Goal: Task Accomplishment & Management: Use online tool/utility

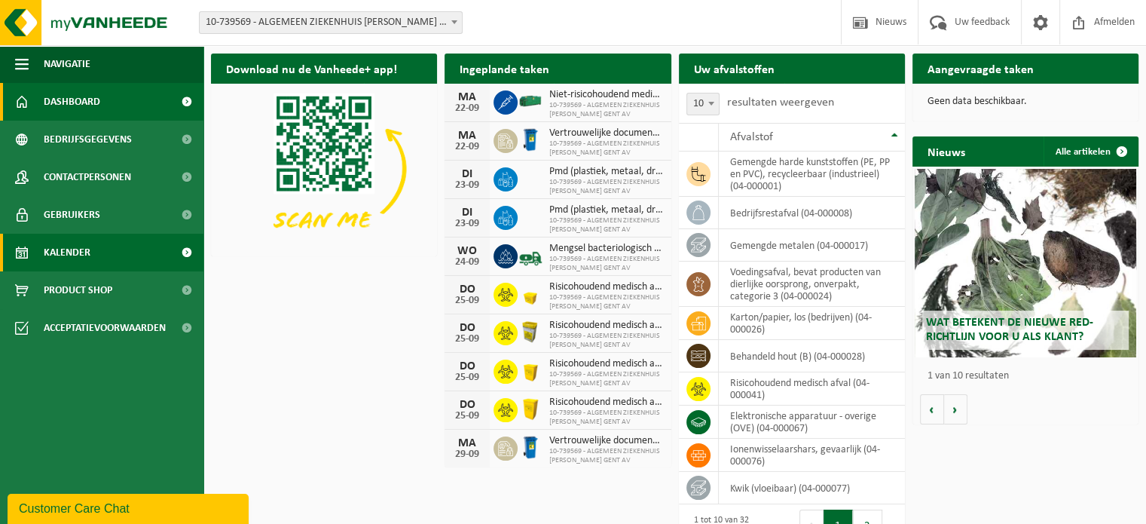
click at [55, 254] on span "Kalender" at bounding box center [67, 253] width 47 height 38
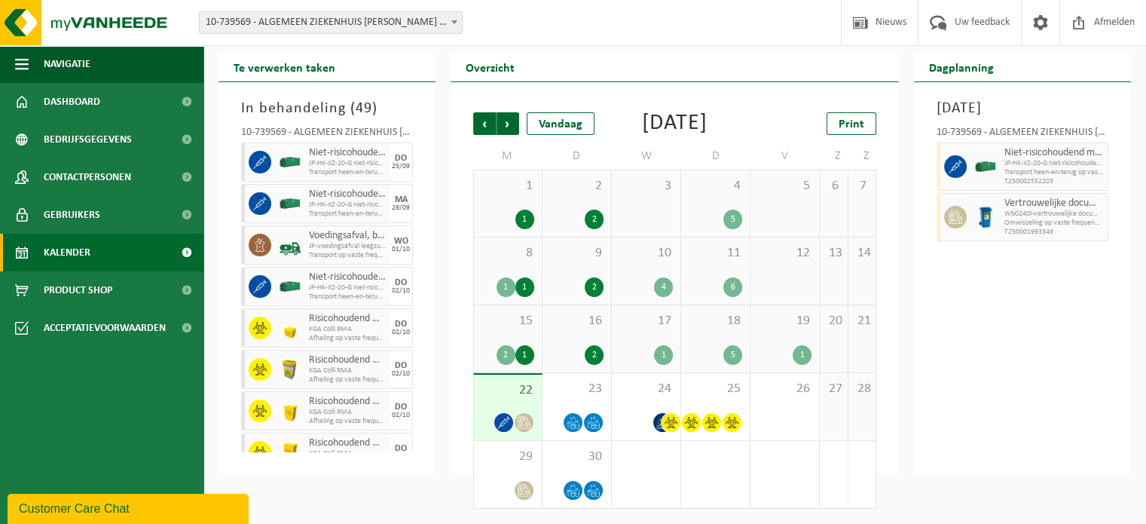
scroll to position [63, 0]
click at [505, 396] on span "22" at bounding box center [507, 390] width 53 height 17
click at [576, 393] on span "23" at bounding box center [576, 388] width 53 height 17
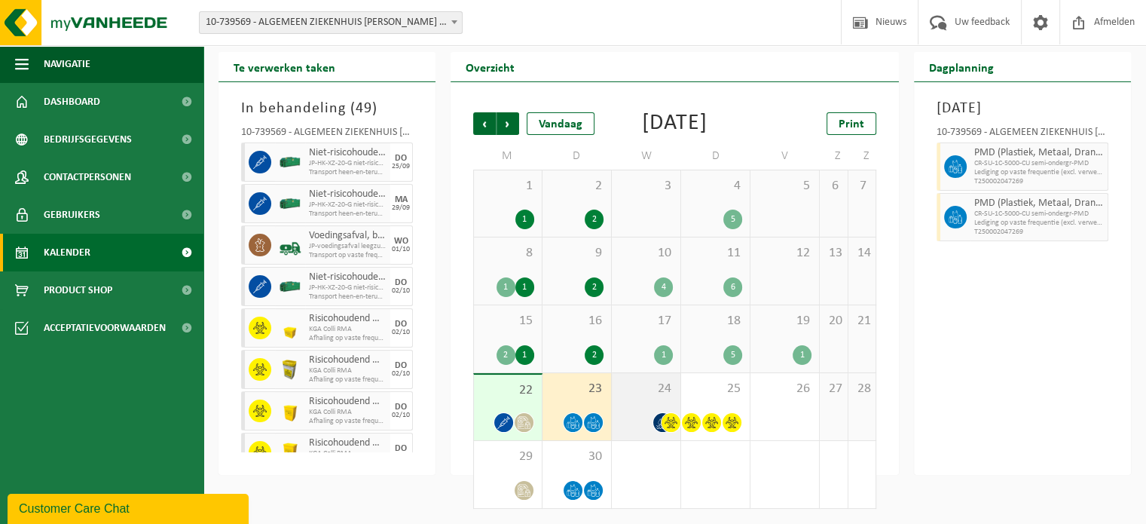
click at [640, 388] on span "24" at bounding box center [645, 388] width 53 height 17
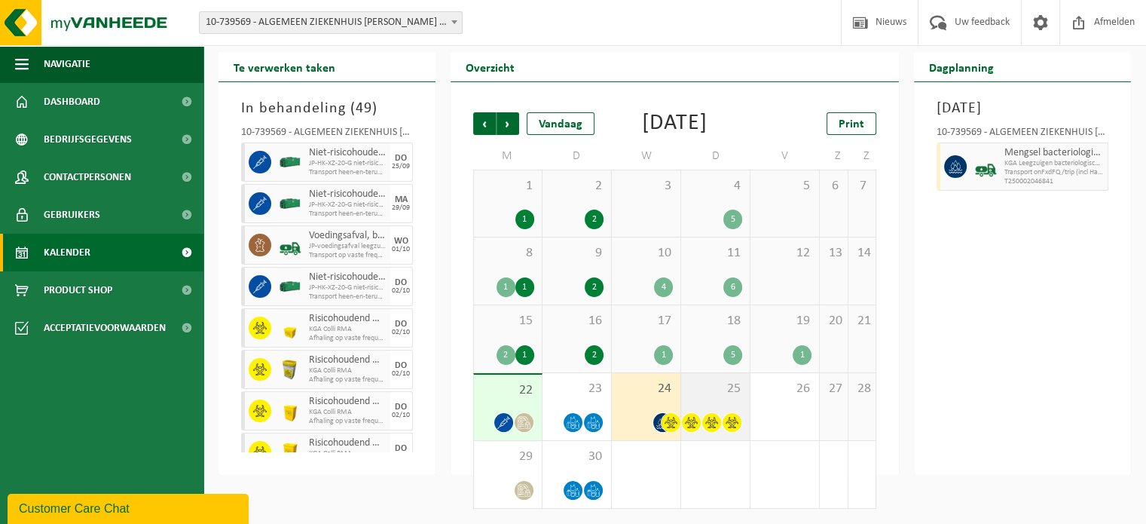
click at [697, 388] on span "25" at bounding box center [715, 388] width 53 height 17
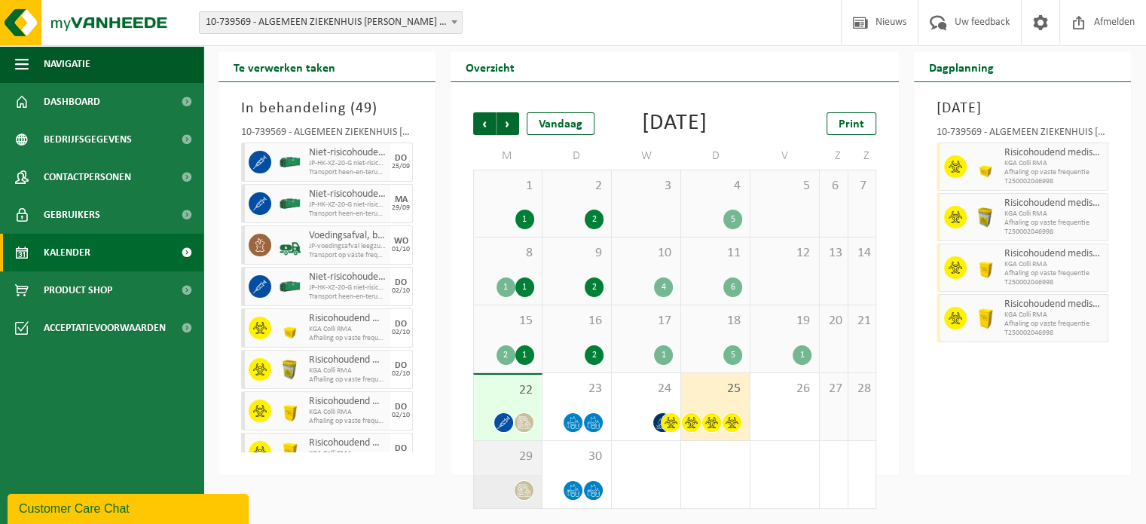
click at [518, 457] on span "29" at bounding box center [507, 456] width 53 height 17
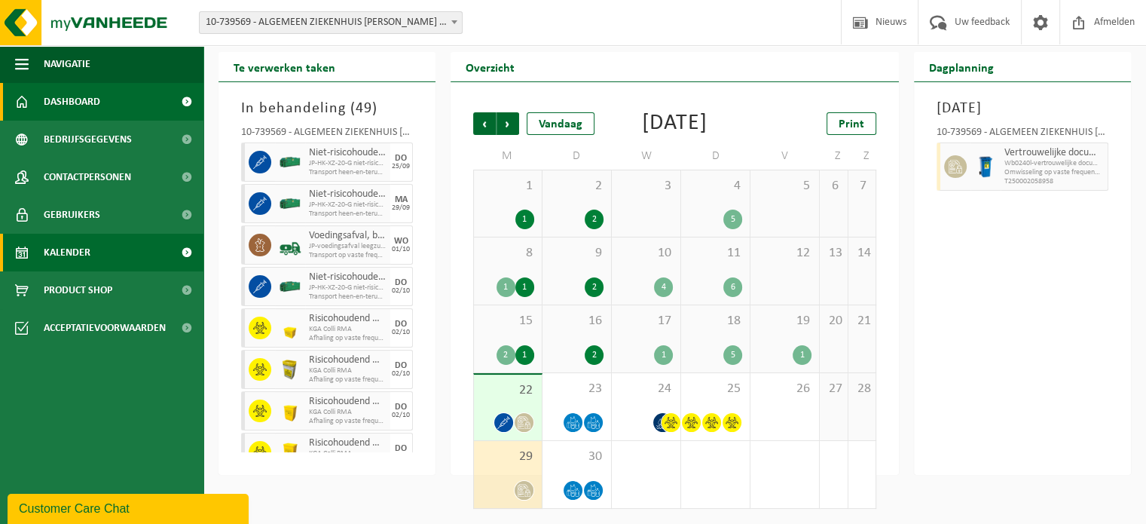
click at [75, 105] on span "Dashboard" at bounding box center [72, 102] width 57 height 38
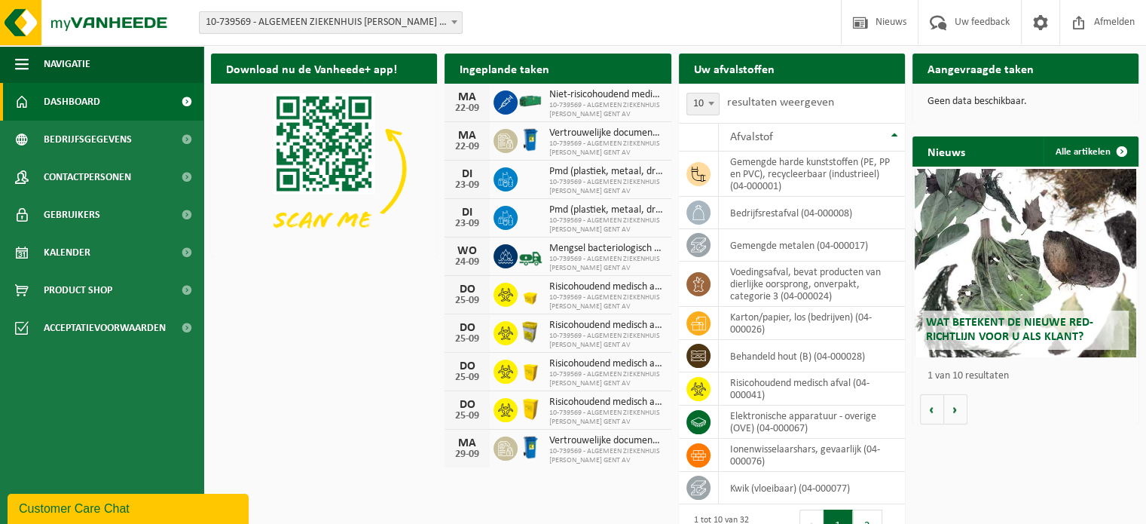
click at [613, 99] on span "Niet-risicohoudend medisch afval (zorgcentra)" at bounding box center [606, 95] width 114 height 12
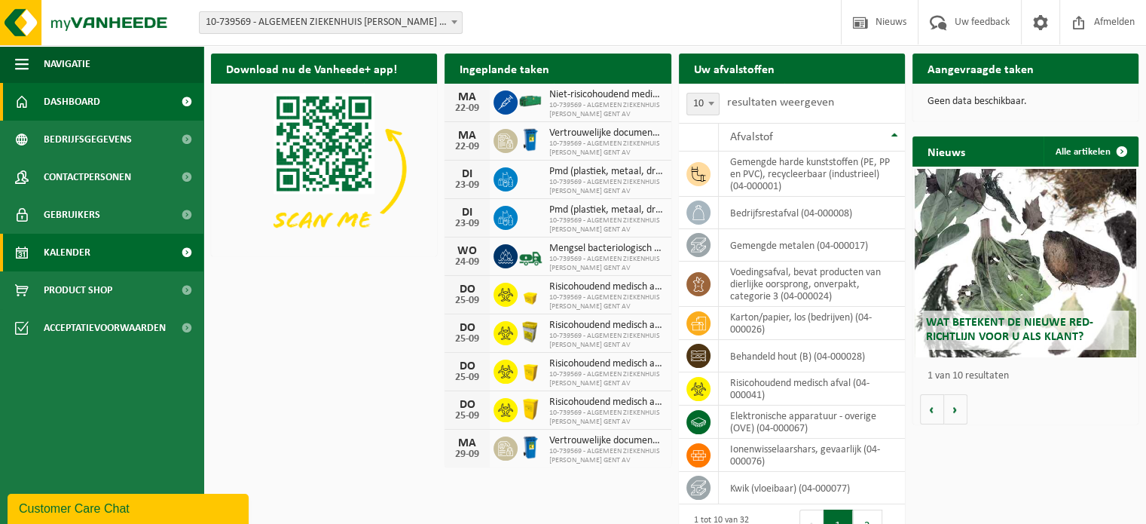
click at [81, 254] on span "Kalender" at bounding box center [67, 253] width 47 height 38
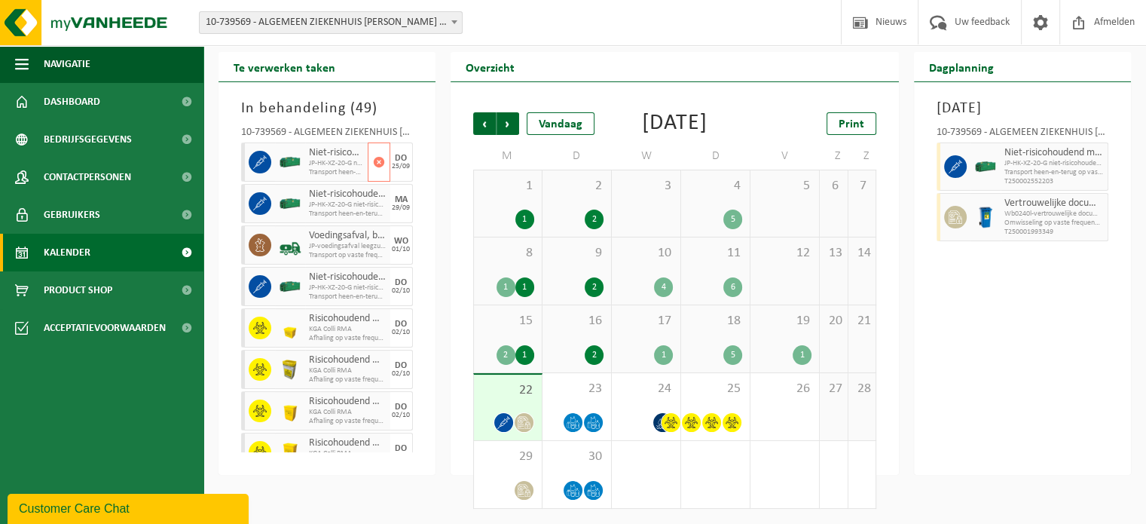
click at [264, 155] on icon at bounding box center [260, 162] width 14 height 14
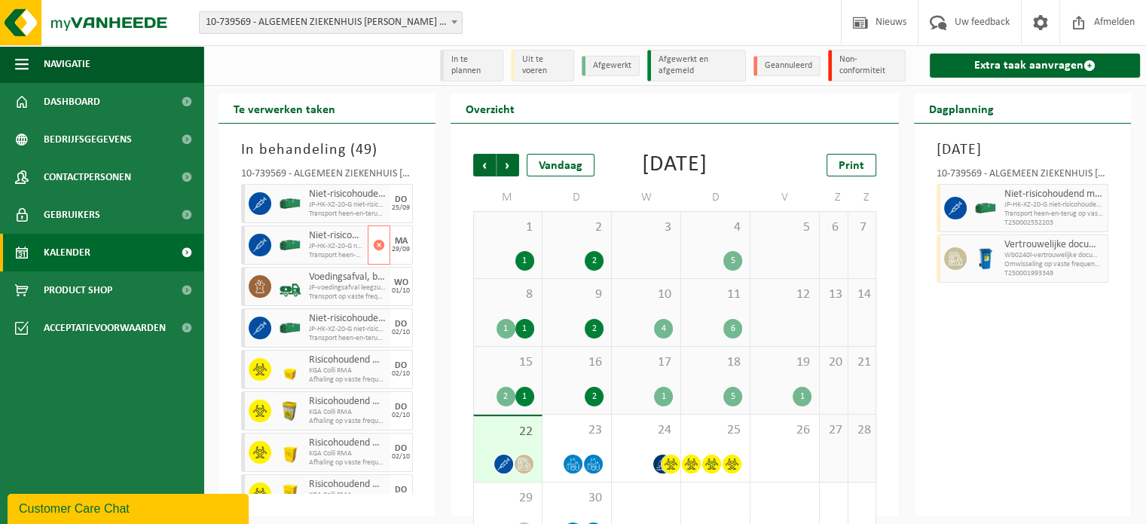
click at [289, 243] on img at bounding box center [290, 245] width 23 height 23
click at [267, 196] on span at bounding box center [260, 203] width 23 height 23
click at [259, 201] on icon at bounding box center [260, 204] width 14 height 14
click at [258, 283] on icon at bounding box center [260, 287] width 14 height 14
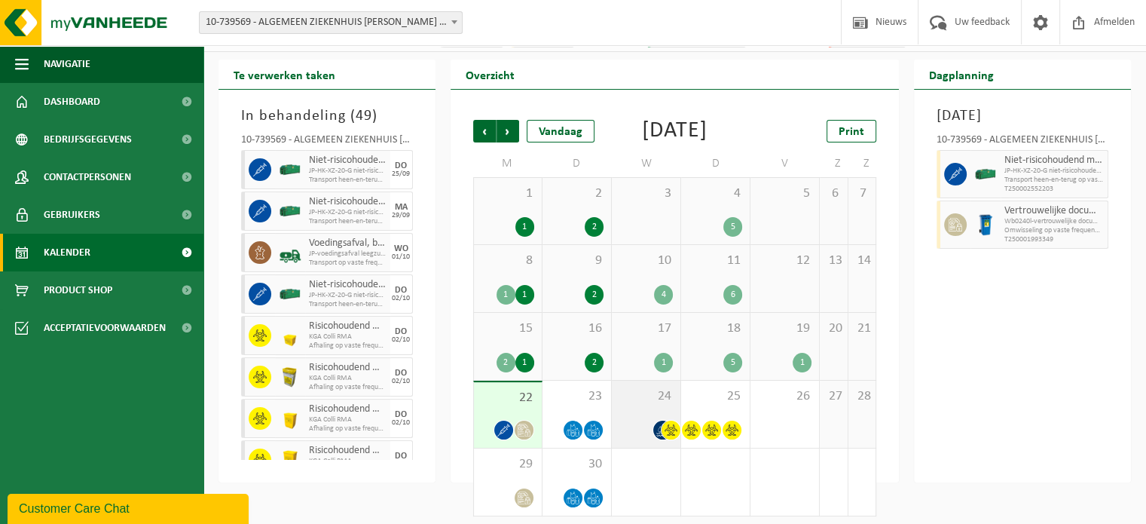
scroll to position [63, 0]
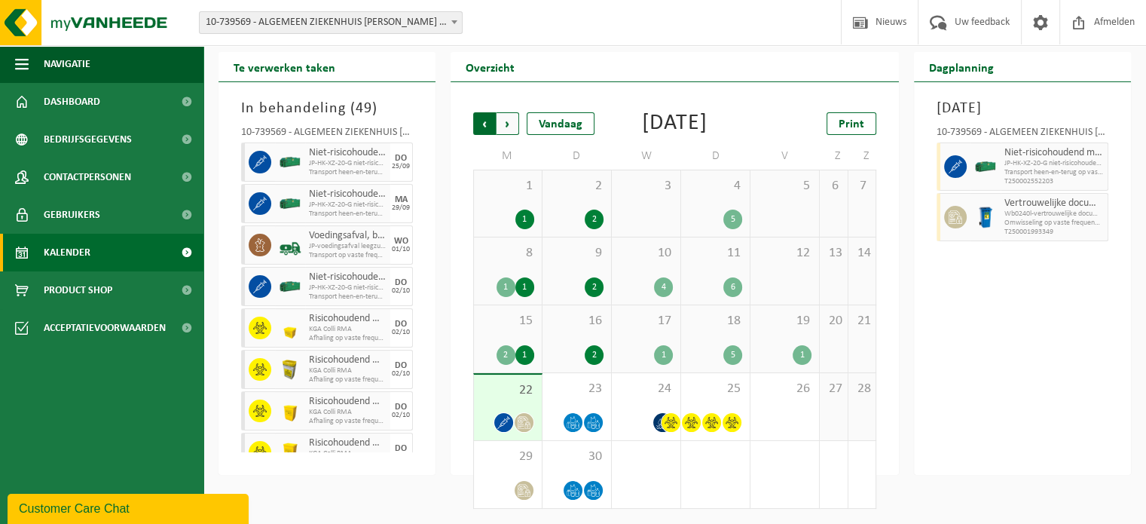
click at [509, 112] on span "Volgende" at bounding box center [507, 123] width 23 height 23
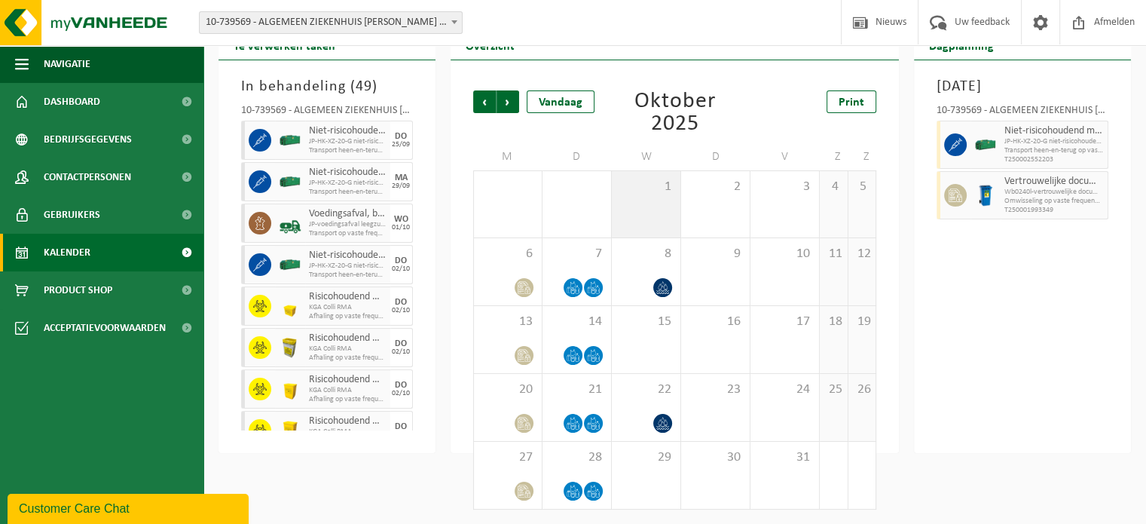
click at [645, 213] on div "1" at bounding box center [646, 204] width 69 height 66
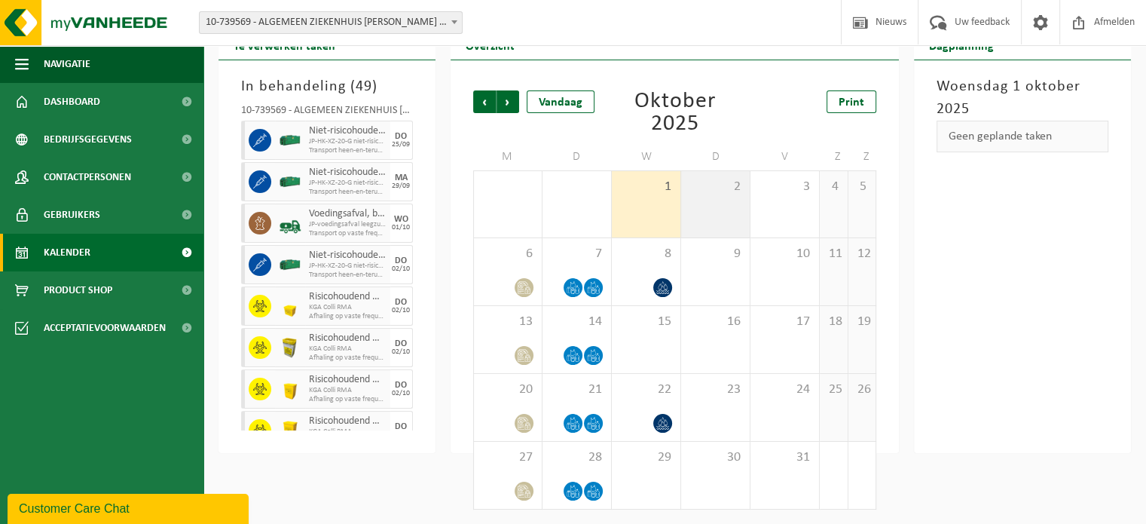
click at [740, 199] on div "2" at bounding box center [715, 204] width 69 height 66
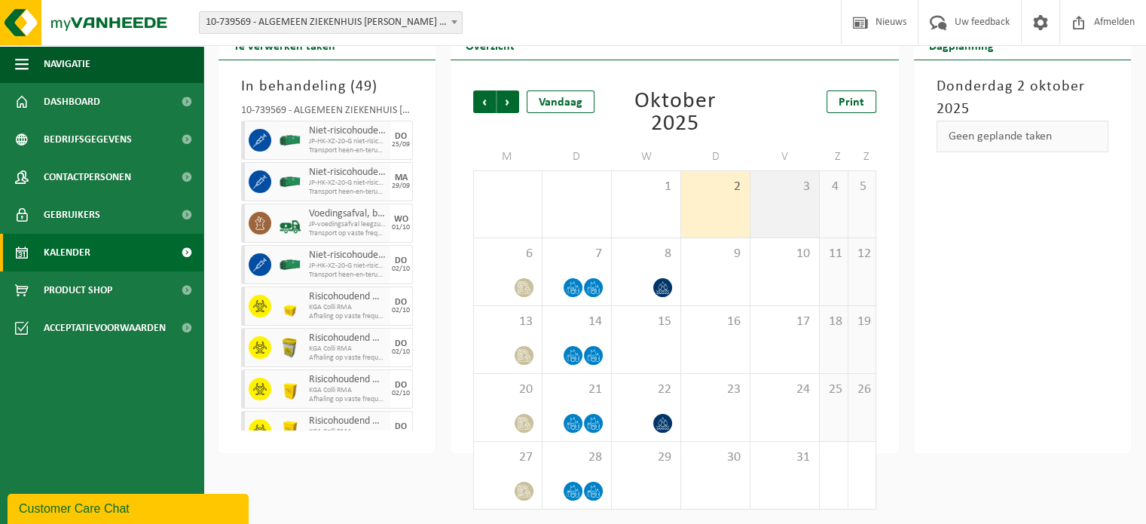
click at [778, 196] on div "3" at bounding box center [784, 204] width 69 height 66
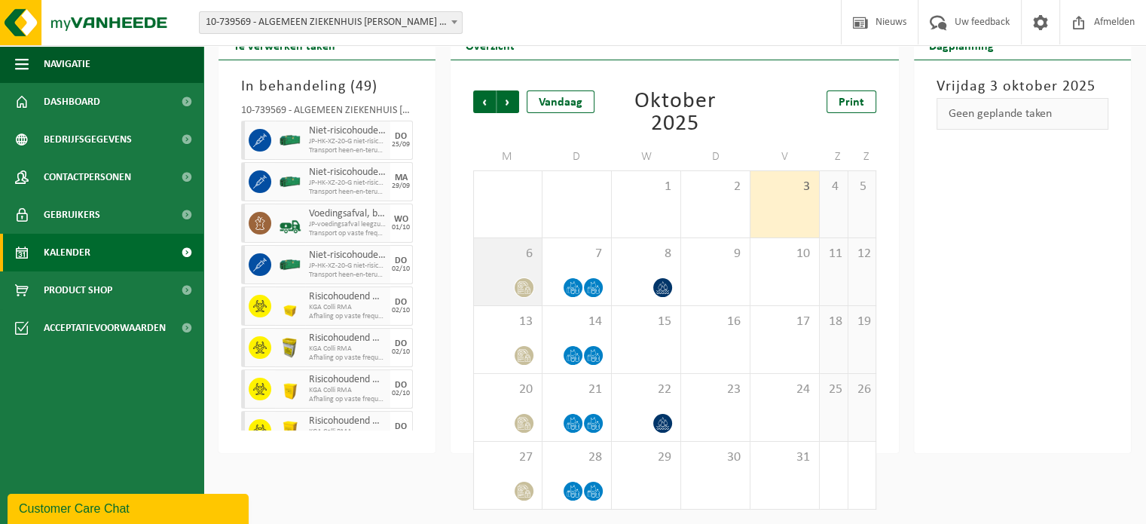
click at [513, 273] on div "6" at bounding box center [508, 271] width 68 height 67
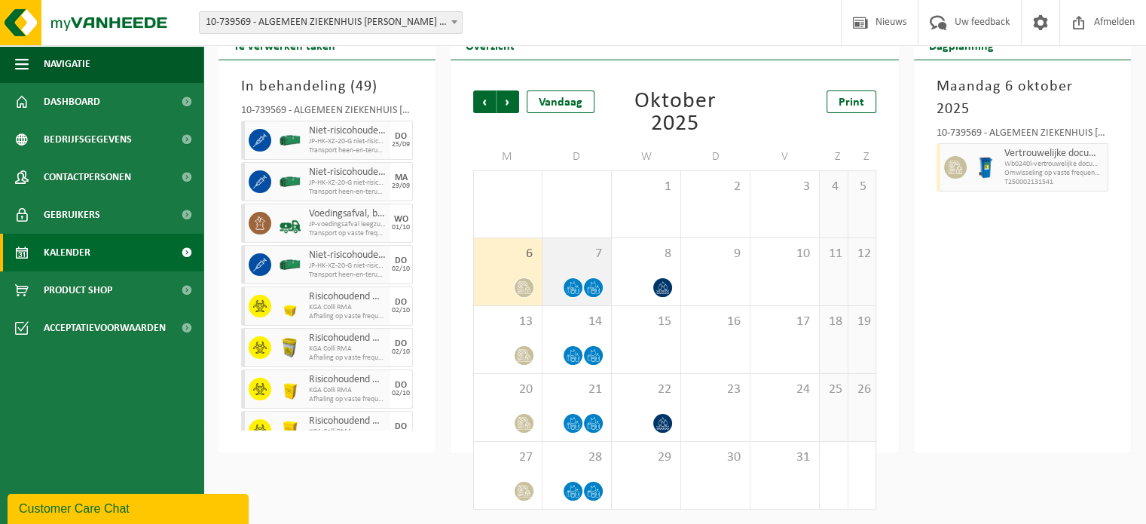
click at [576, 269] on div "7" at bounding box center [576, 271] width 69 height 67
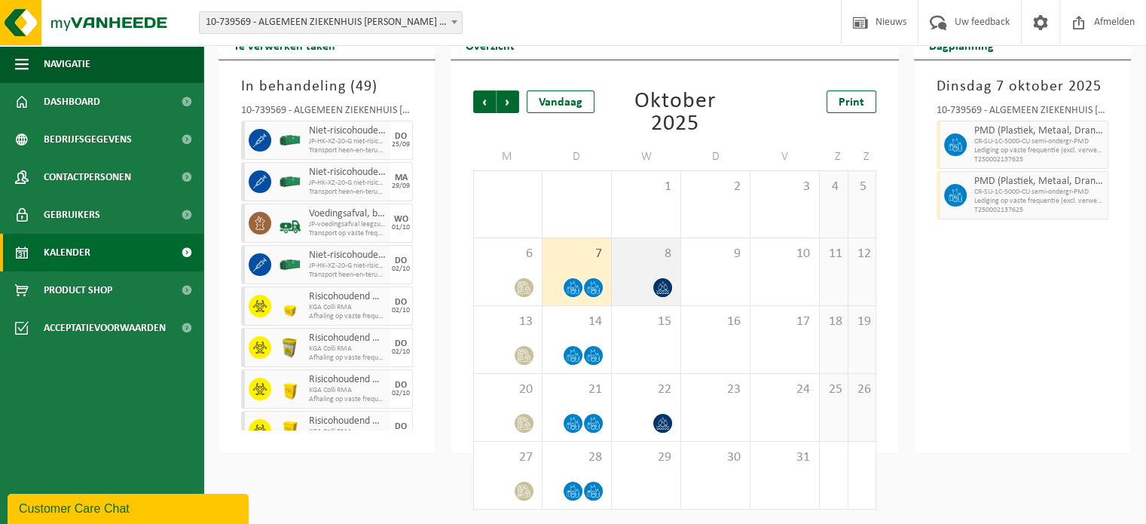
click at [669, 269] on div "8" at bounding box center [646, 271] width 69 height 67
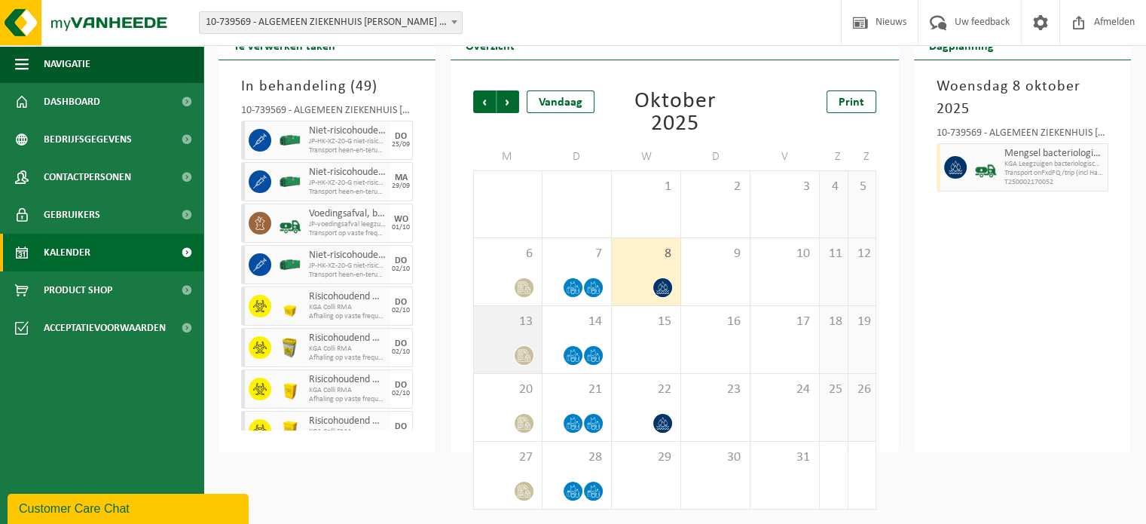
click at [514, 343] on div "13" at bounding box center [508, 339] width 68 height 67
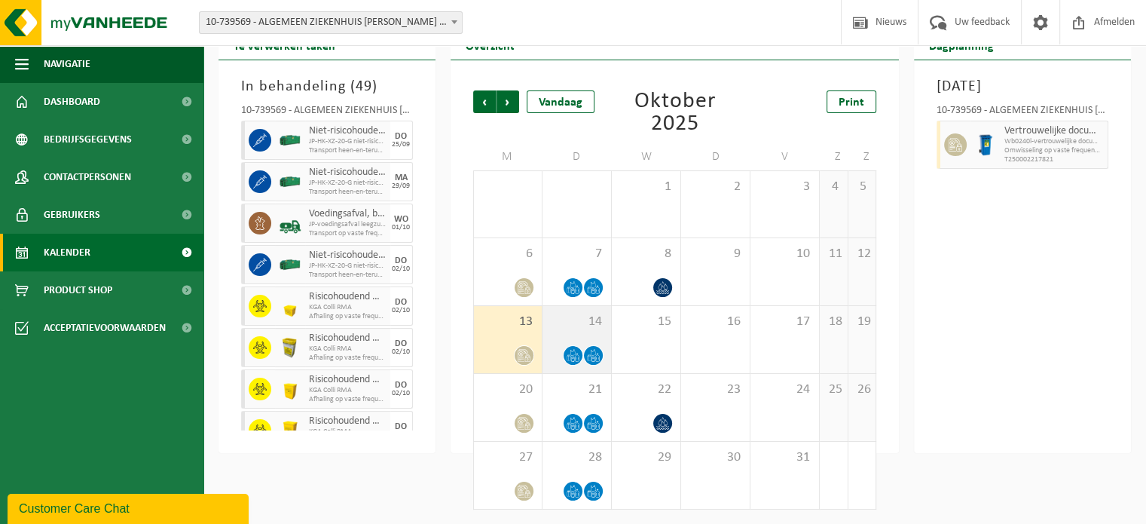
click at [591, 334] on div "14" at bounding box center [576, 339] width 69 height 67
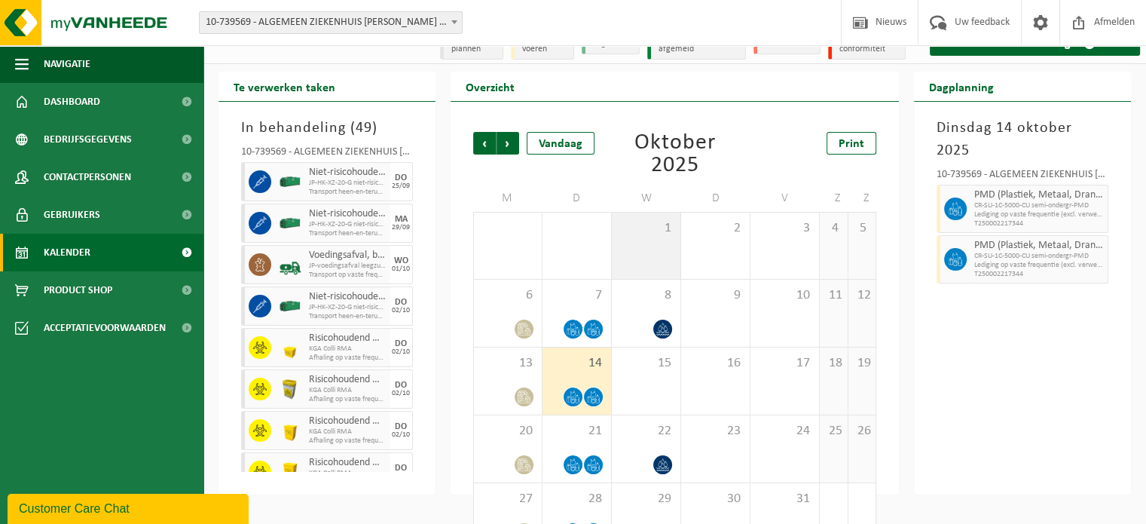
scroll to position [0, 0]
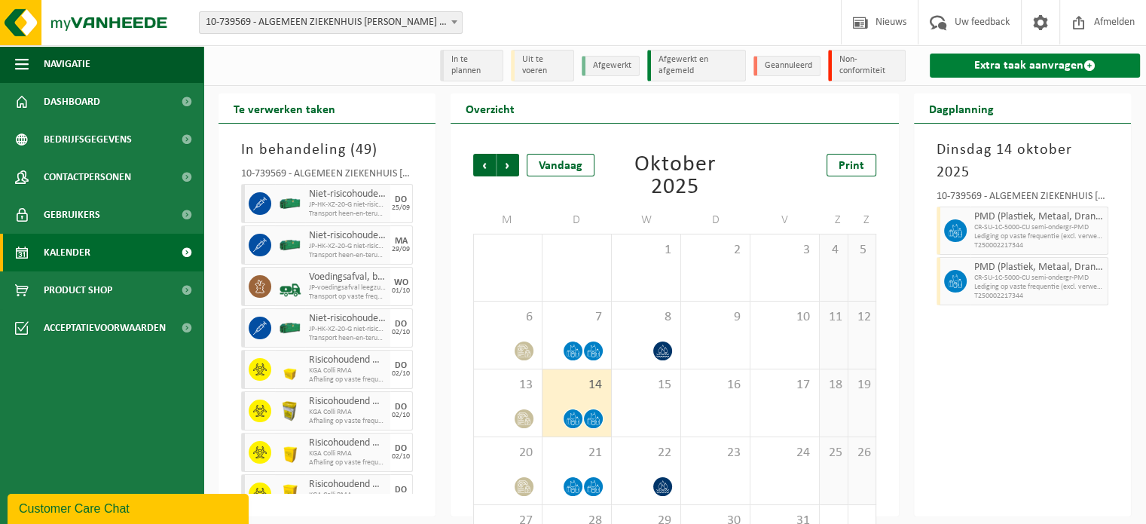
click at [1030, 65] on link "Extra taak aanvragen" at bounding box center [1035, 65] width 210 height 24
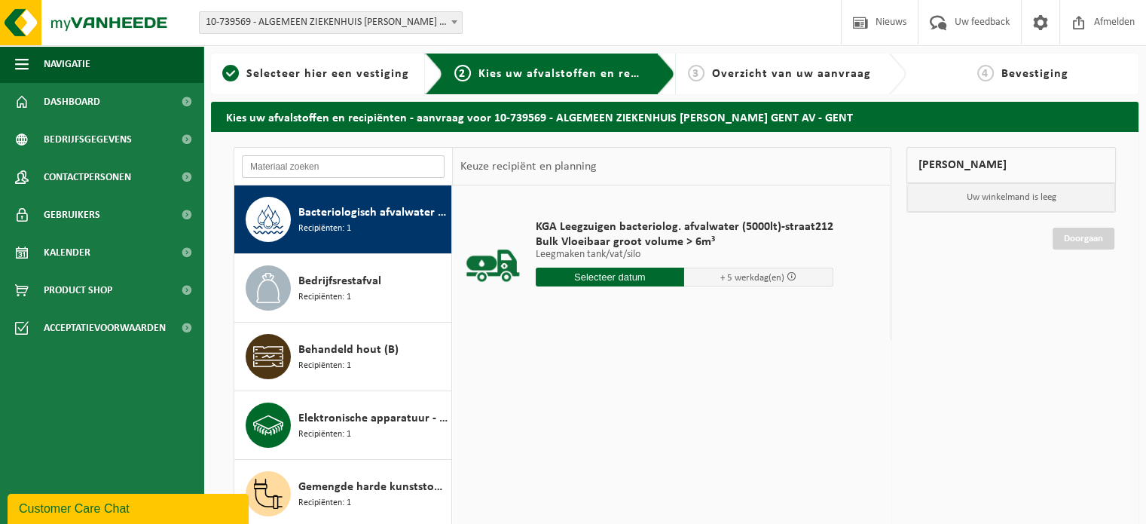
click at [315, 164] on input "text" at bounding box center [343, 166] width 203 height 23
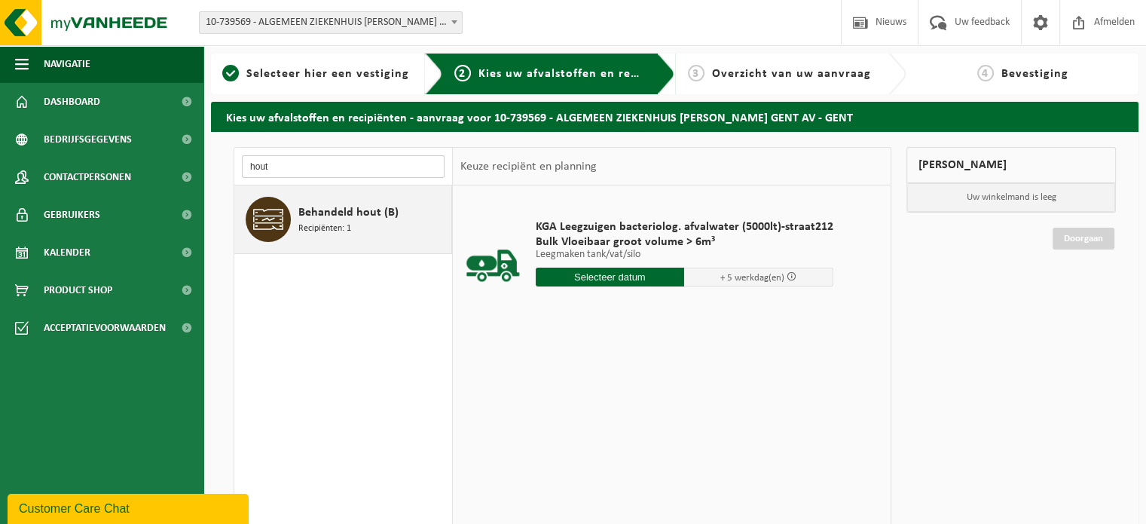
type input "hout"
click at [322, 231] on span "Recipiënten: 1" at bounding box center [324, 228] width 53 height 14
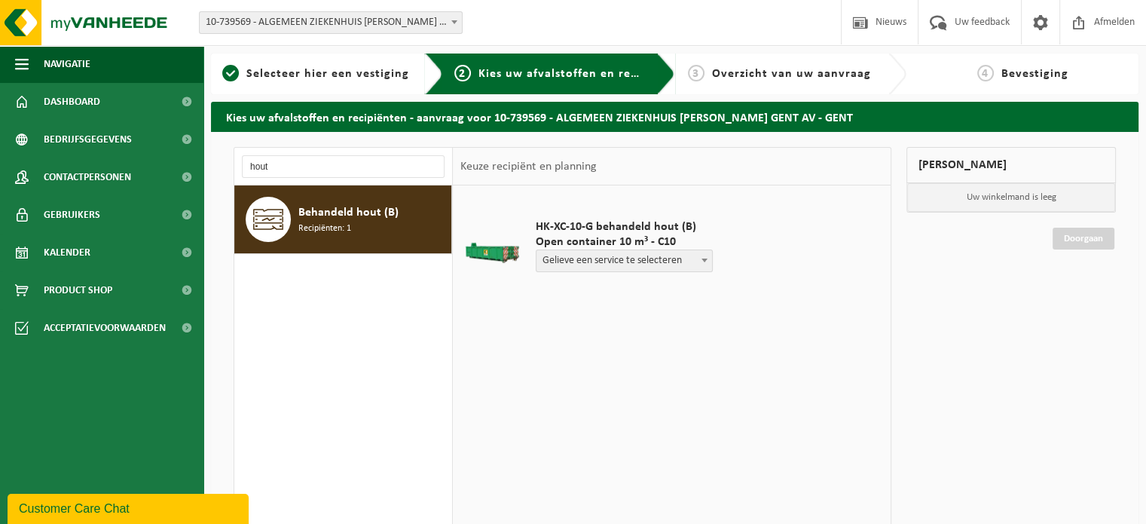
click at [704, 255] on span at bounding box center [704, 260] width 15 height 20
select select "P2PL-VEL-048793_HK-XC-10-GN-00_04-000028_46"
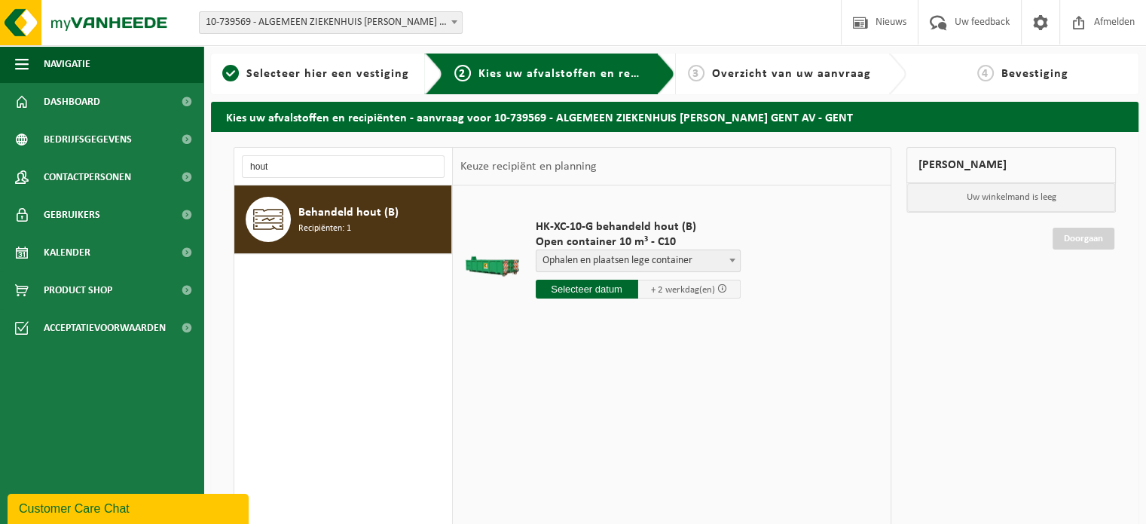
click at [606, 289] on input "text" at bounding box center [587, 289] width 102 height 19
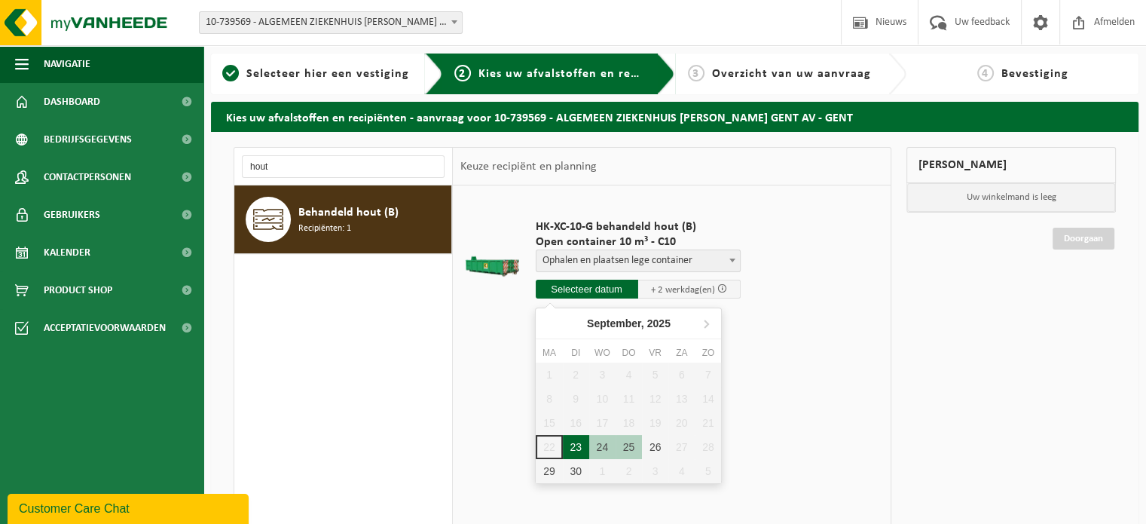
click at [576, 441] on div "23" at bounding box center [576, 447] width 26 height 24
type input "Van 2025-09-23"
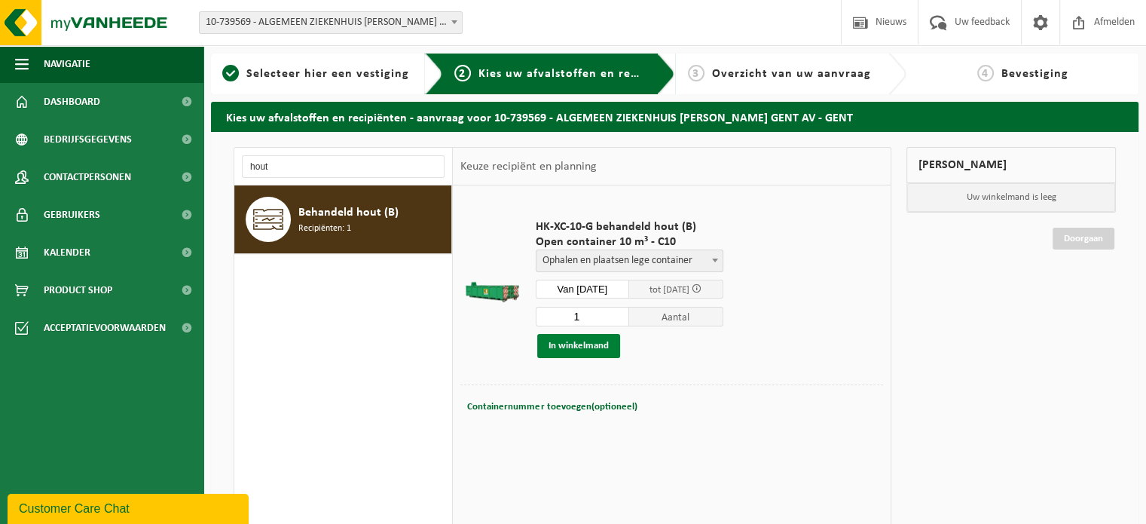
click at [583, 343] on button "In winkelmand" at bounding box center [578, 346] width 83 height 24
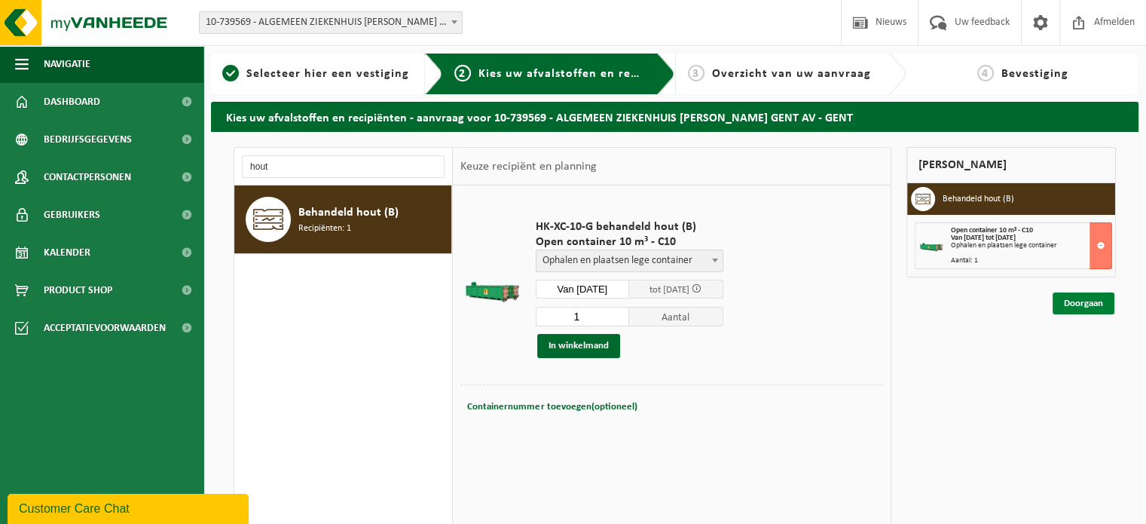
click at [1077, 301] on link "Doorgaan" at bounding box center [1083, 303] width 62 height 22
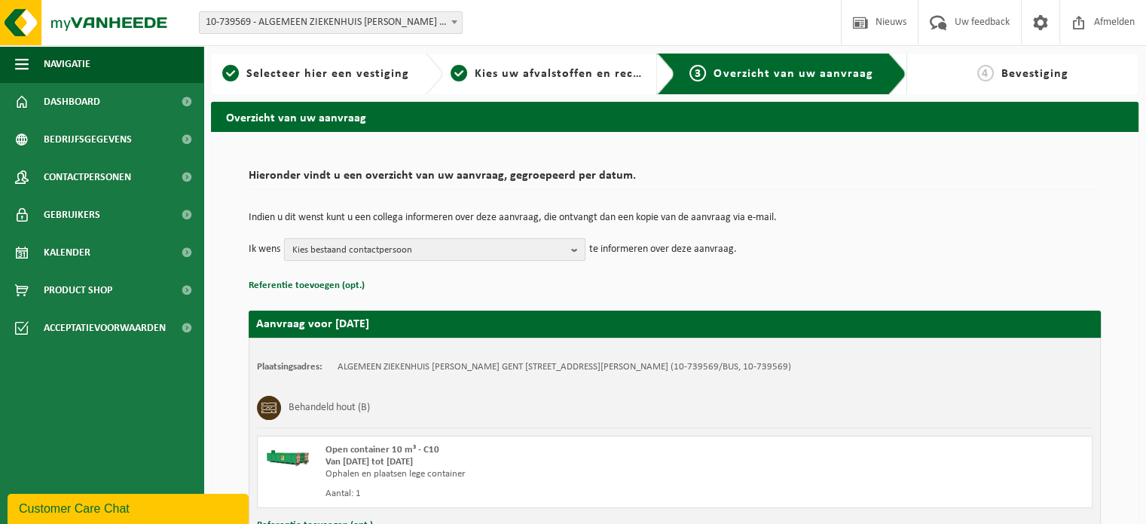
click at [579, 249] on b "button" at bounding box center [578, 249] width 14 height 21
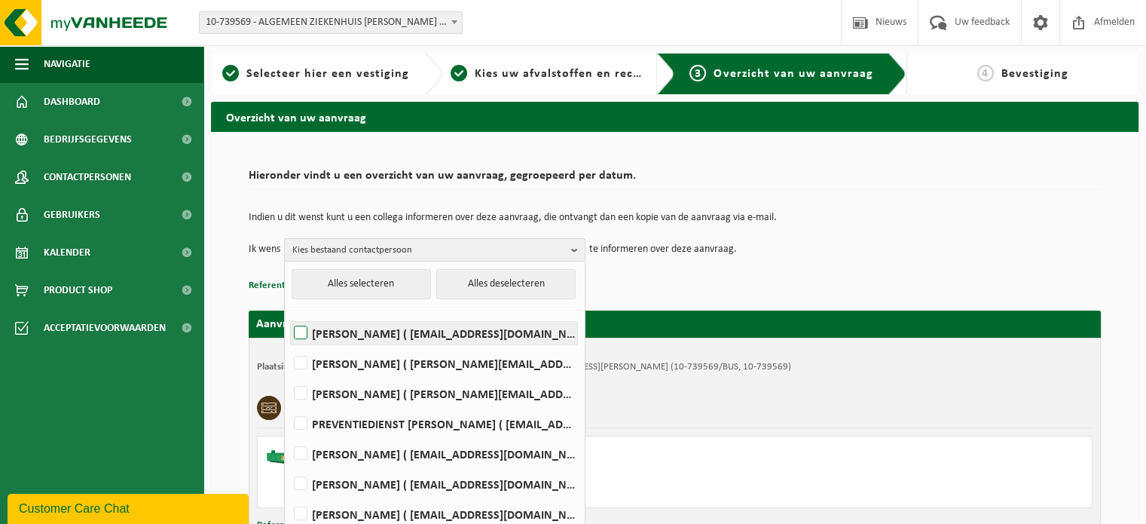
scroll to position [67, 0]
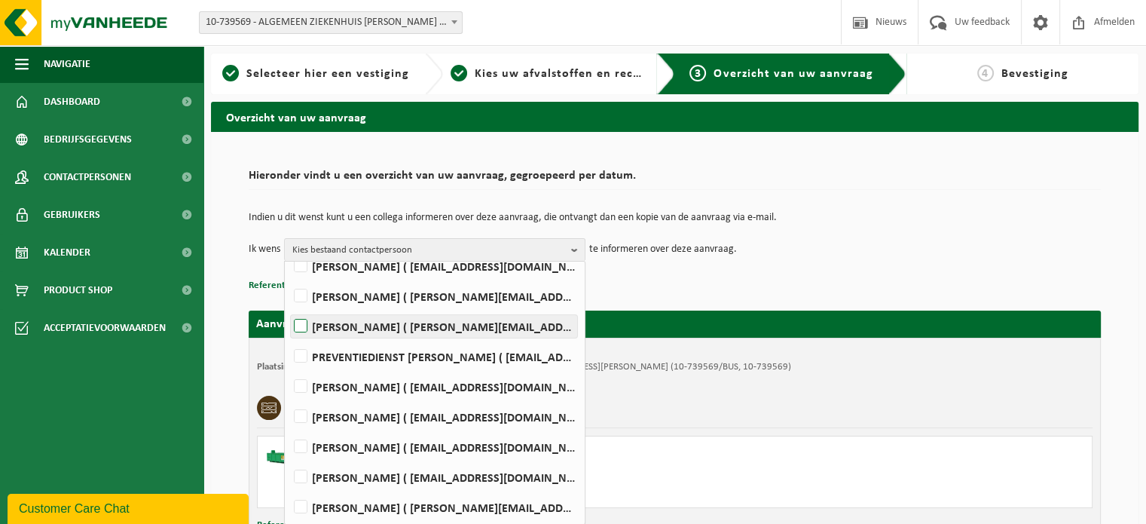
click at [303, 325] on label "Claudia Hoste ( claudia.hoste@janpalfijngent.be )" at bounding box center [434, 326] width 286 height 23
click at [289, 307] on input "Claudia Hoste ( claudia.hoste@janpalfijngent.be )" at bounding box center [288, 307] width 1 height 1
checkbox input "true"
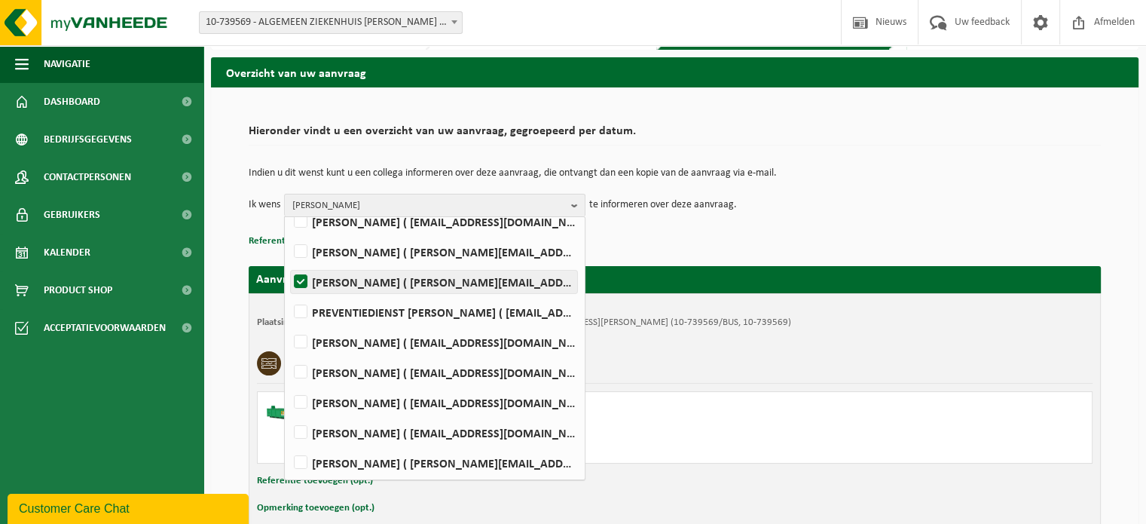
scroll to position [75, 0]
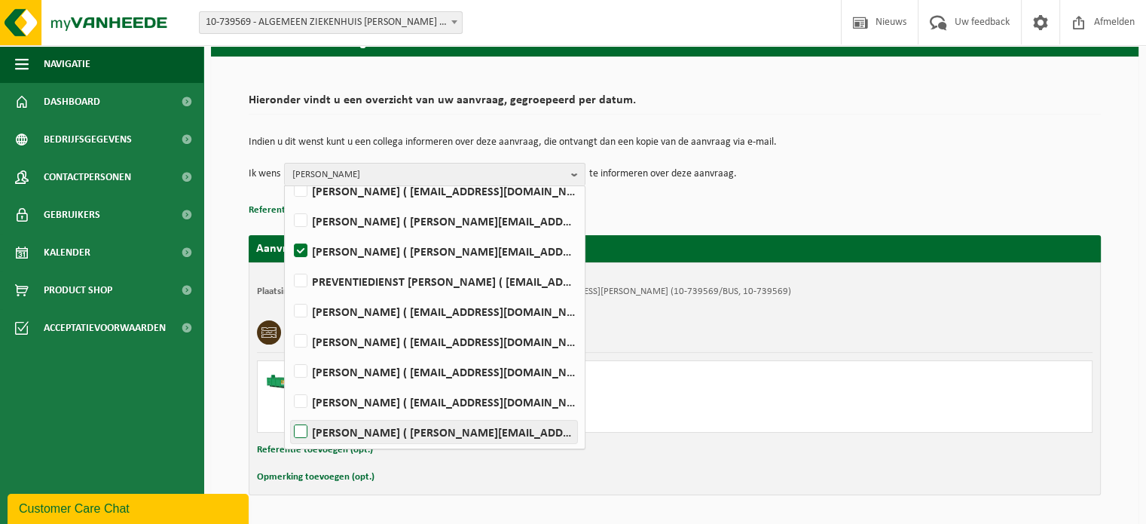
click at [297, 432] on label "Isabelle Van de Walle ( isabelle.vandewalle@janpalfijngent.be )" at bounding box center [434, 431] width 286 height 23
click at [289, 413] on input "Isabelle Van de Walle ( isabelle.vandewalle@janpalfijngent.be )" at bounding box center [288, 412] width 1 height 1
checkbox input "true"
click at [625, 475] on div "Opmerking toevoegen (opt.)" at bounding box center [675, 477] width 836 height 20
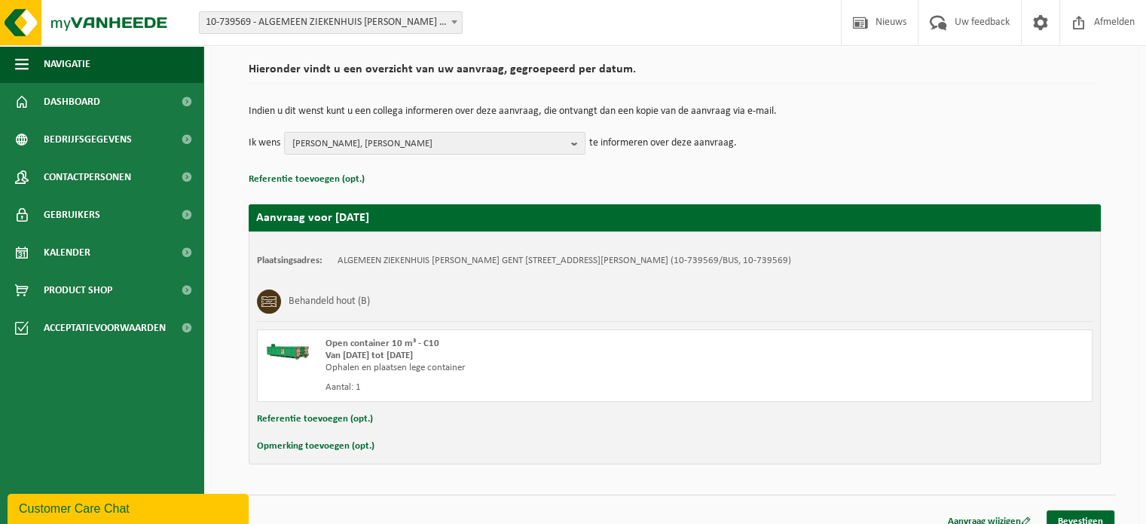
scroll to position [121, 0]
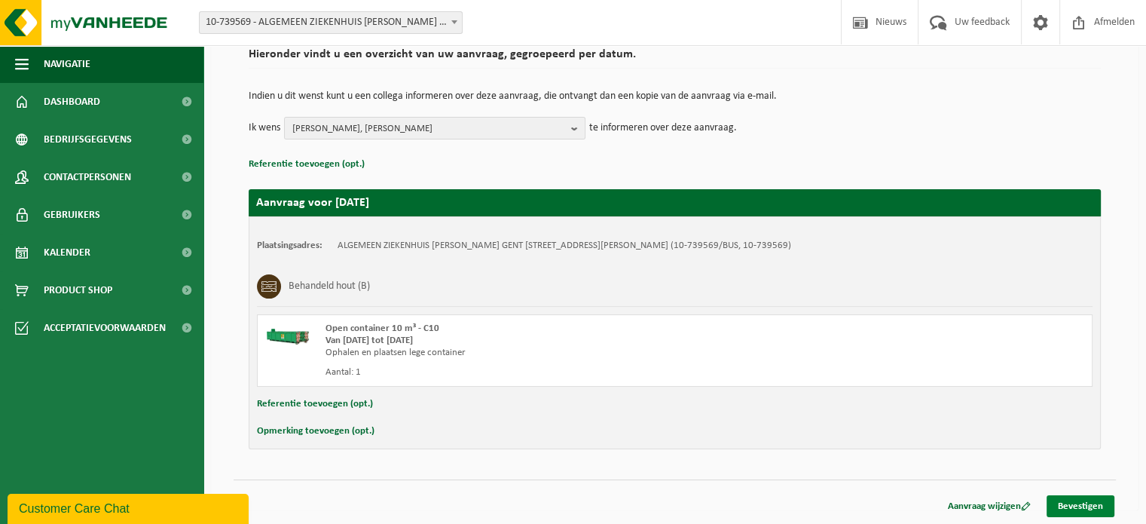
click at [1084, 503] on link "Bevestigen" at bounding box center [1080, 506] width 68 height 22
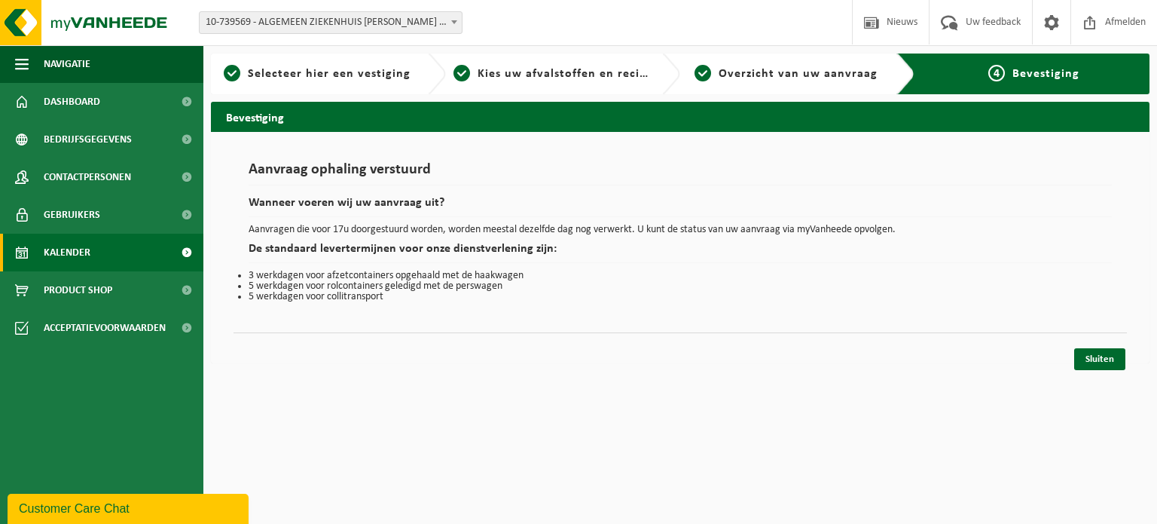
click at [106, 246] on link "Kalender" at bounding box center [101, 253] width 203 height 38
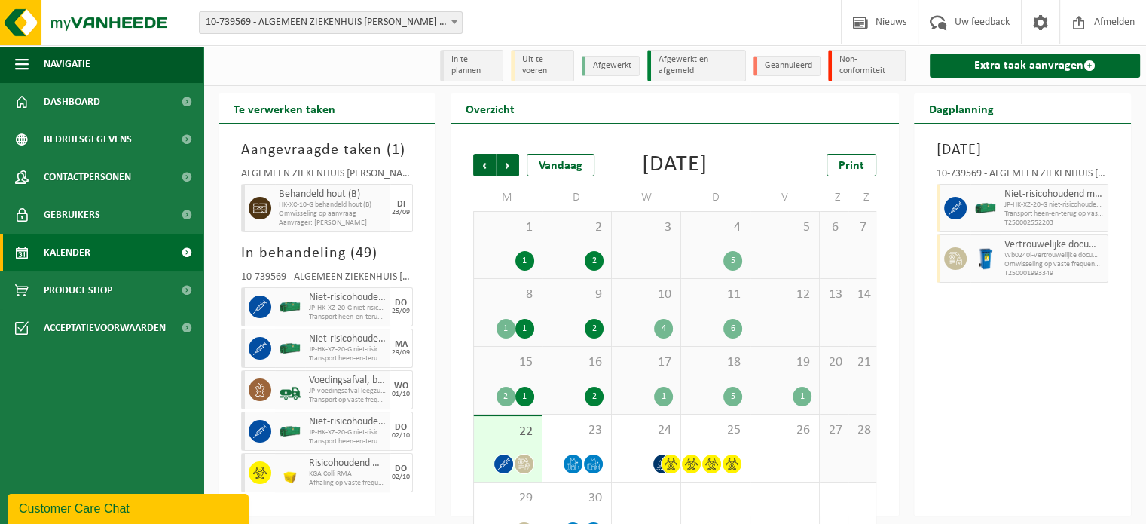
click at [280, 206] on span "HK-XC-10-G behandeld hout (B)" at bounding box center [333, 204] width 108 height 9
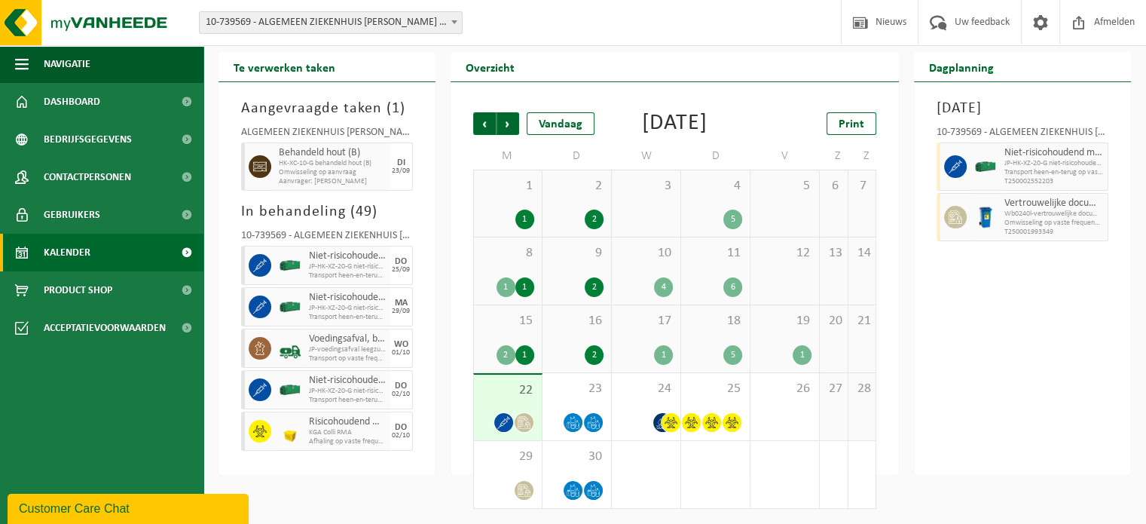
scroll to position [63, 0]
